Goal: Task Accomplishment & Management: Use online tool/utility

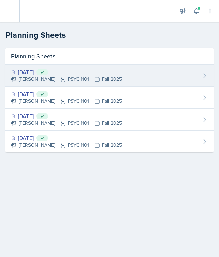
click at [81, 78] on div "[PERSON_NAME] PSYC 1101 Fall 2025" at bounding box center [66, 78] width 111 height 7
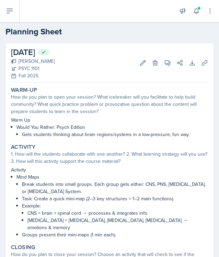
click at [10, 7] on button at bounding box center [10, 11] width 20 height 22
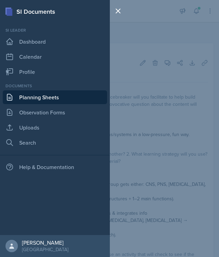
click at [29, 97] on link "Planning Sheets" at bounding box center [55, 97] width 104 height 14
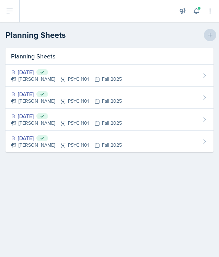
click at [210, 35] on icon at bounding box center [209, 35] width 5 height 5
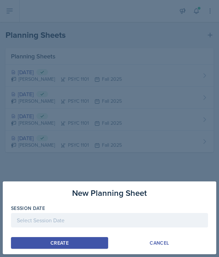
click at [86, 220] on div at bounding box center [109, 220] width 197 height 14
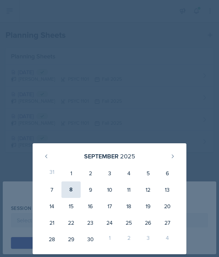
click at [72, 191] on div "8" at bounding box center [70, 189] width 19 height 16
type input "[DATE]"
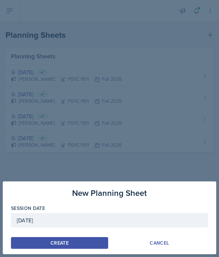
click at [50, 240] on div "Create" at bounding box center [59, 242] width 18 height 5
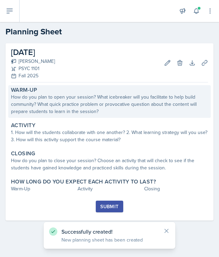
click at [89, 109] on div "How do you plan to open your session? What icebreaker will you facilitate to he…" at bounding box center [109, 104] width 197 height 22
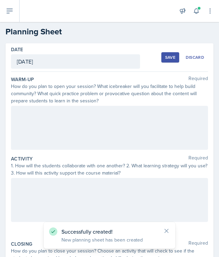
click at [80, 118] on div at bounding box center [109, 128] width 197 height 44
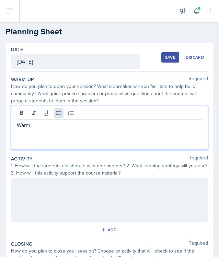
click at [56, 113] on icon at bounding box center [58, 112] width 7 height 7
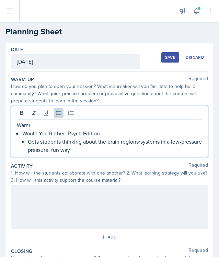
click at [61, 149] on p "Gets students thinking about the brain regions/systems in a low-pressure pressu…" at bounding box center [115, 145] width 174 height 16
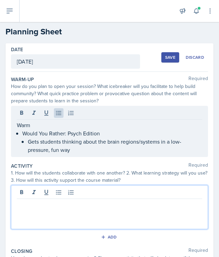
click at [42, 195] on div at bounding box center [109, 207] width 197 height 44
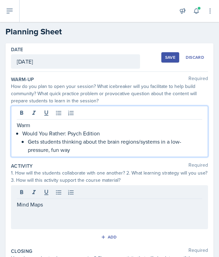
click at [44, 113] on div "Warm Would You Rather: Psych Edition Gets students thinking about the brain reg…" at bounding box center [109, 131] width 197 height 51
click at [44, 189] on div "Mind Maps" at bounding box center [109, 207] width 197 height 44
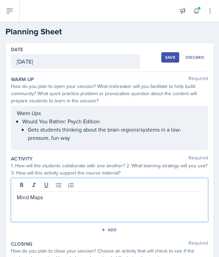
click at [52, 195] on p "Mind Maps" at bounding box center [109, 197] width 185 height 8
click at [58, 187] on icon at bounding box center [58, 185] width 5 height 4
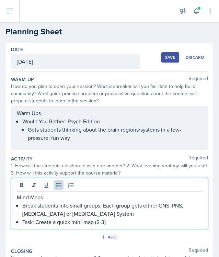
click at [104, 223] on p "Task: Create a quick mini-map (2-3)" at bounding box center [112, 221] width 180 height 8
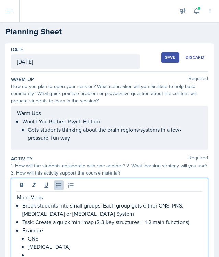
scroll to position [3, 0]
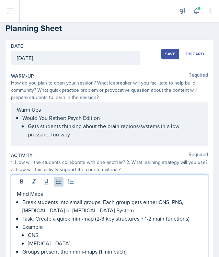
click at [62, 232] on p "CNS" at bounding box center [115, 234] width 174 height 8
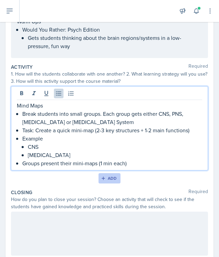
scroll to position [97, 0]
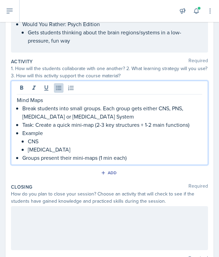
click at [97, 241] on div at bounding box center [109, 228] width 197 height 44
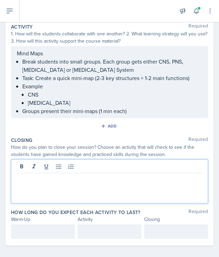
scroll to position [126, 0]
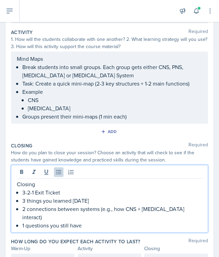
click at [109, 197] on p "3 things you learned [DATE]" at bounding box center [112, 200] width 180 height 8
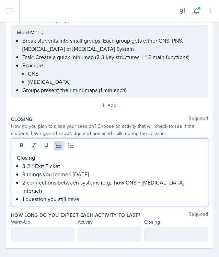
scroll to position [152, 0]
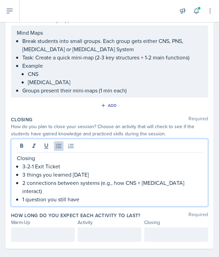
click at [22, 177] on div "Closing 3-2-1 Exit Ticket 3 things you learned [DATE] 2 connections between sys…" at bounding box center [109, 178] width 185 height 49
click at [22, 186] on div "Closing 3-2-1 Exit Ticket 3 things you learned [DATE] 2 connections between sys…" at bounding box center [109, 178] width 185 height 49
click at [22, 195] on p "1 question you still have" at bounding box center [112, 199] width 180 height 8
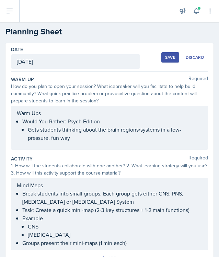
scroll to position [0, 0]
click at [42, 113] on div "Warm Ups Would You Rather: Psych Edition Gets students thinking about the brain…" at bounding box center [109, 128] width 197 height 44
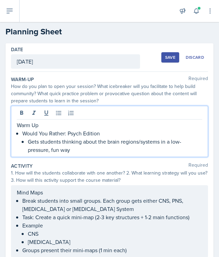
click at [75, 165] on div "Activity Required" at bounding box center [109, 165] width 197 height 7
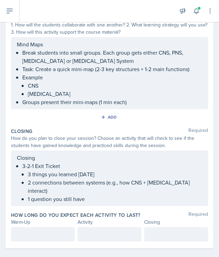
scroll to position [140, 0]
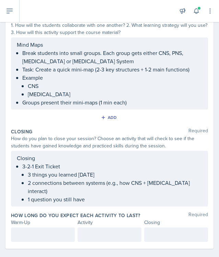
click at [34, 227] on div at bounding box center [43, 234] width 64 height 14
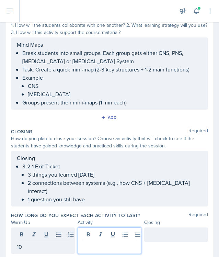
click at [93, 227] on div at bounding box center [110, 240] width 64 height 26
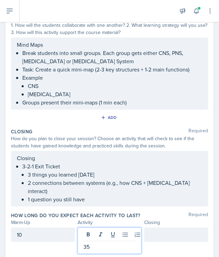
click at [164, 227] on div at bounding box center [176, 234] width 64 height 14
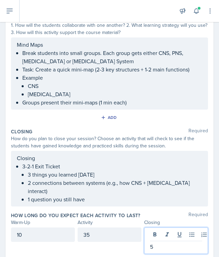
click at [129, 212] on label "How long do you expect each activity to last?" at bounding box center [75, 215] width 129 height 7
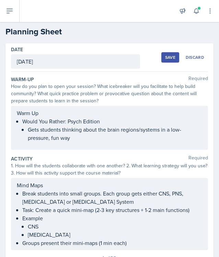
scroll to position [0, 0]
click at [169, 57] on div "Save" at bounding box center [170, 57] width 10 height 5
click at [195, 8] on icon at bounding box center [196, 11] width 7 height 7
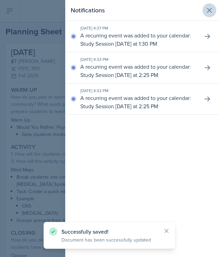
click at [208, 9] on icon at bounding box center [209, 10] width 4 height 4
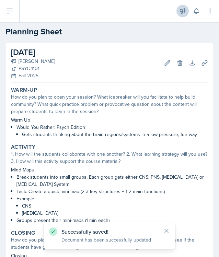
click at [185, 12] on icon at bounding box center [182, 11] width 7 height 7
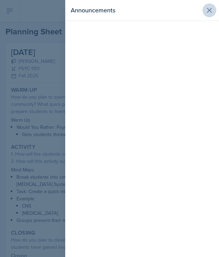
click at [206, 8] on icon at bounding box center [209, 10] width 8 height 8
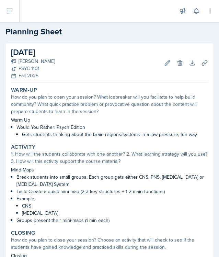
click at [10, 16] on button at bounding box center [10, 11] width 20 height 22
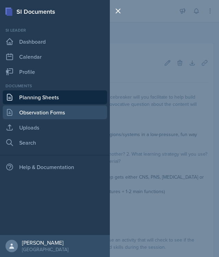
click at [26, 113] on link "Observation Forms" at bounding box center [55, 112] width 104 height 14
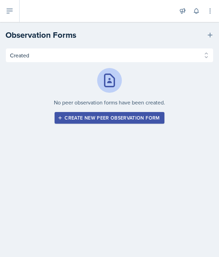
click at [13, 13] on icon at bounding box center [9, 11] width 8 height 8
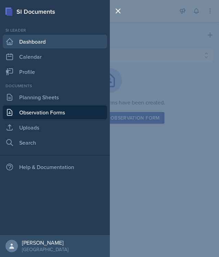
click at [26, 46] on link "Dashboard" at bounding box center [55, 42] width 104 height 14
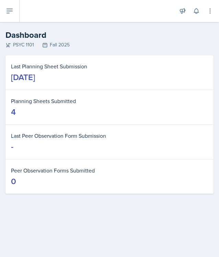
click at [12, 12] on icon at bounding box center [9, 11] width 8 height 8
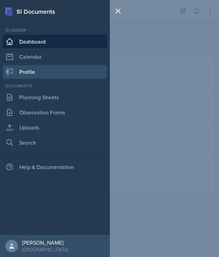
click at [20, 73] on link "Profile" at bounding box center [55, 72] width 104 height 14
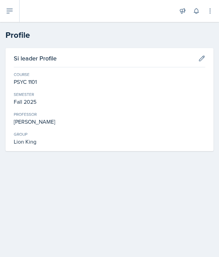
click at [6, 19] on button at bounding box center [10, 11] width 20 height 22
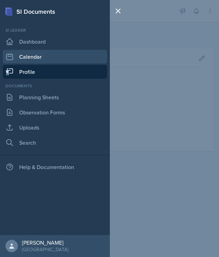
click at [17, 62] on link "Calendar" at bounding box center [55, 57] width 104 height 14
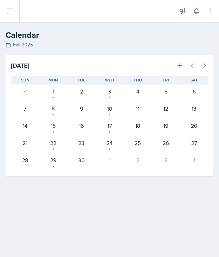
click at [8, 14] on icon at bounding box center [9, 11] width 8 height 8
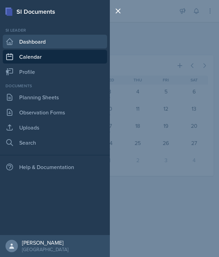
click at [25, 41] on link "Dashboard" at bounding box center [55, 42] width 104 height 14
